Goal: Information Seeking & Learning: Learn about a topic

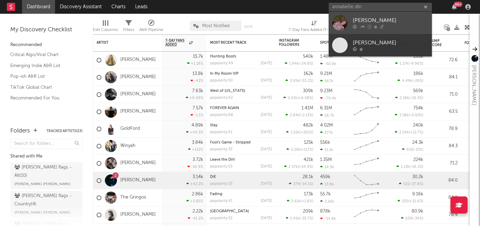
type input "annabelle din"
click at [373, 21] on div "[PERSON_NAME]" at bounding box center [391, 21] width 76 height 8
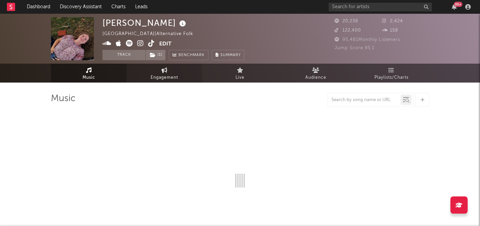
click at [159, 79] on span "Engagement" at bounding box center [165, 78] width 28 height 8
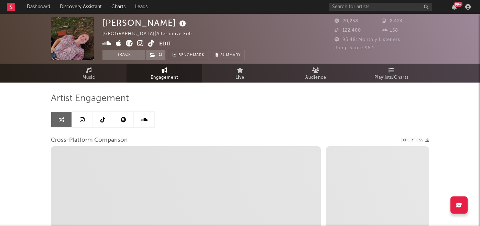
select select "1w"
select select "1m"
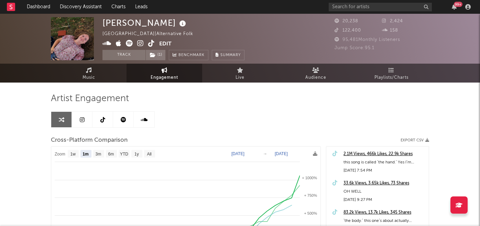
click at [118, 121] on link at bounding box center [123, 119] width 21 height 15
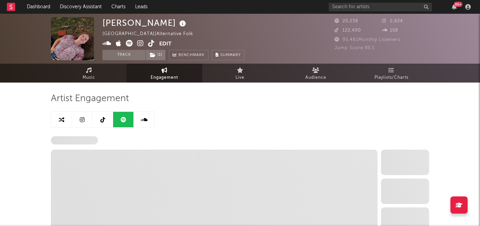
select select "6m"
select select "1w"
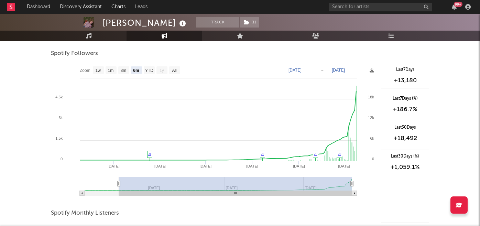
scroll to position [95, 0]
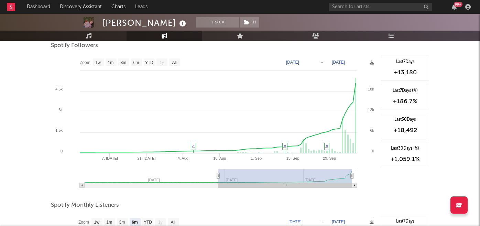
type input "[DATE]"
select select "3m"
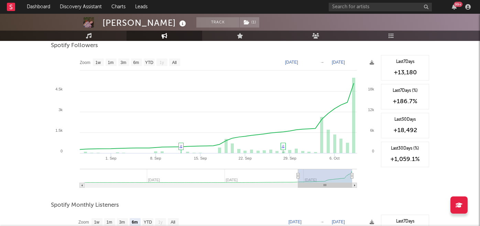
type input "[DATE]"
select select "1m"
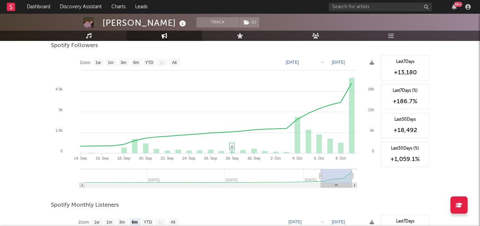
type input "[DATE]"
drag, startPoint x: 118, startPoint y: 177, endPoint x: 326, endPoint y: 168, distance: 207.5
click at [326, 168] on icon "Created with Highcharts 10.3.3 22. [DATE]. Oct [DATE]. Sep [DATE]. Sep [DATE]. …" at bounding box center [214, 124] width 327 height 138
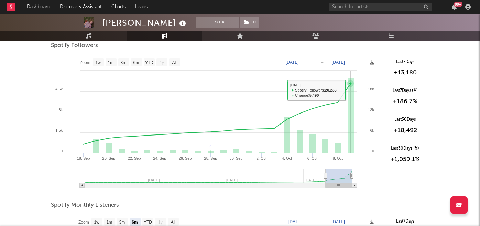
scroll to position [0, 0]
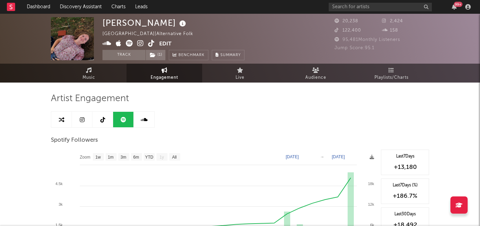
click at [151, 44] on icon at bounding box center [151, 43] width 7 height 7
click at [141, 43] on icon at bounding box center [140, 43] width 7 height 7
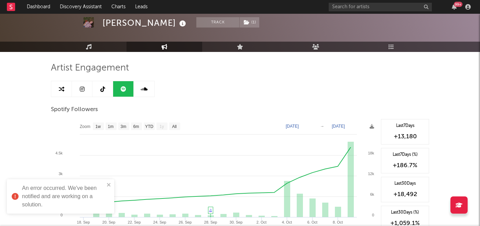
scroll to position [43, 0]
